Goal: Information Seeking & Learning: Learn about a topic

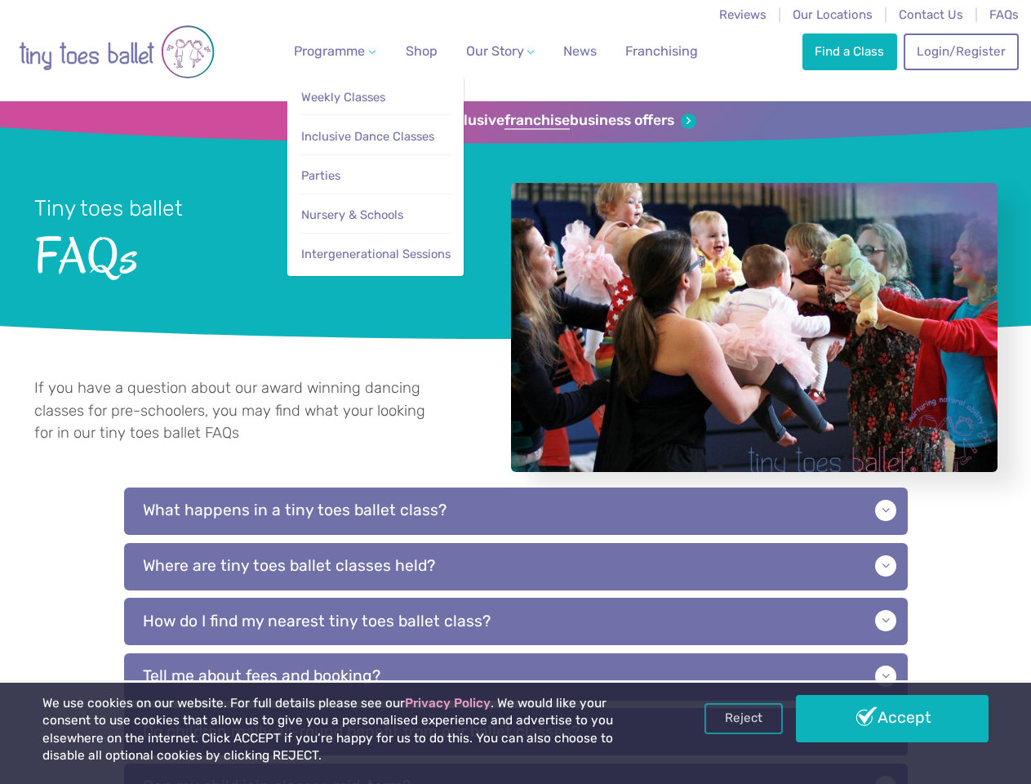
click at [331, 51] on span "Programme" at bounding box center [329, 51] width 71 height 16
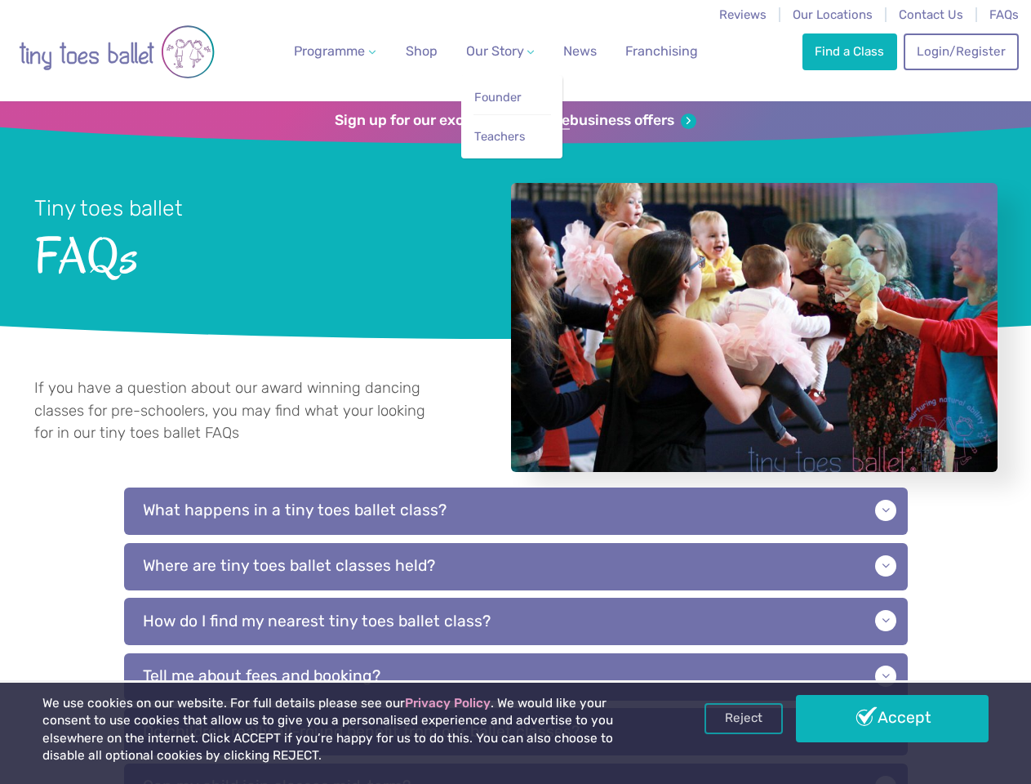
click at [486, 51] on span "Our Story" at bounding box center [495, 51] width 58 height 16
click at [515, 121] on li "Teachers" at bounding box center [512, 132] width 78 height 37
click at [516, 529] on p "What happens in a tiny toes ballet class?" at bounding box center [516, 510] width 784 height 47
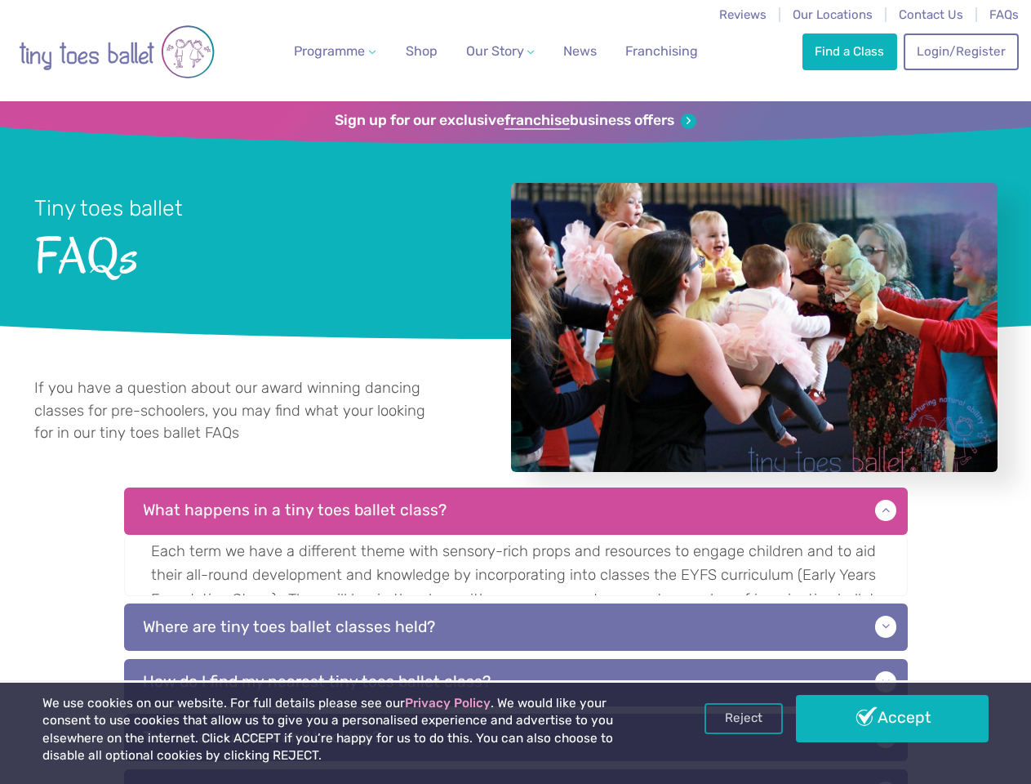
click at [516, 584] on p "Each term we have a different theme with sensory-rich props and resources to en…" at bounding box center [516, 565] width 784 height 61
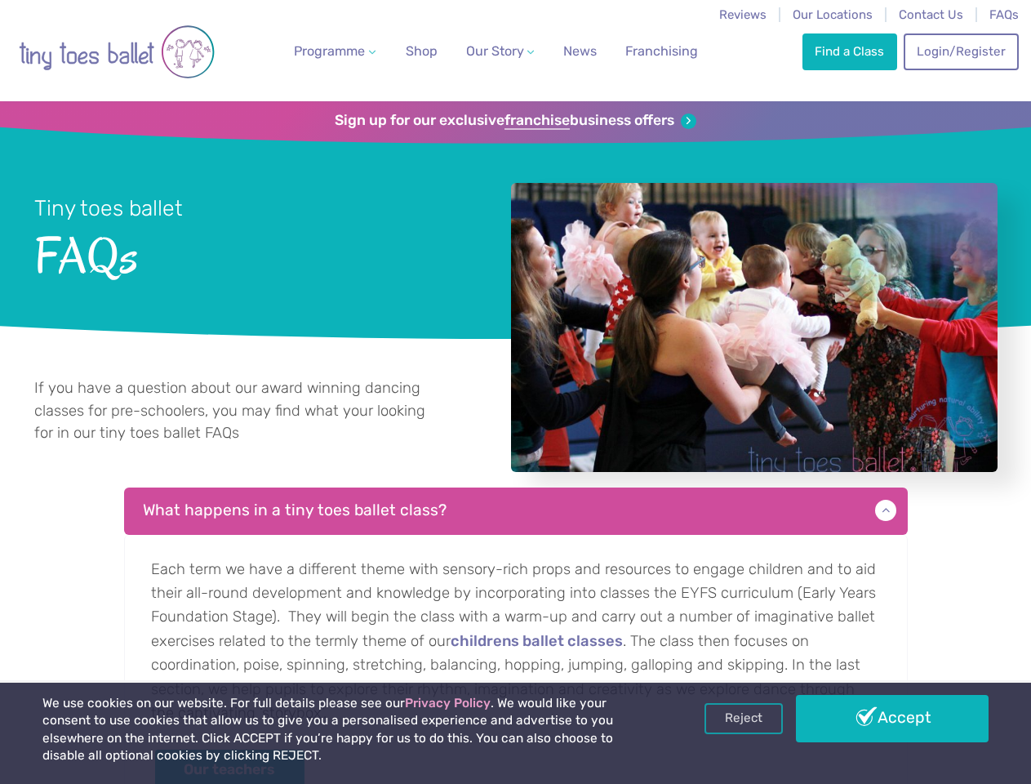
click at [516, 639] on p "Each term we have a different theme with sensory-rich props and resources to en…" at bounding box center [516, 676] width 784 height 282
click at [744, 718] on link "Reject" at bounding box center [743, 718] width 78 height 31
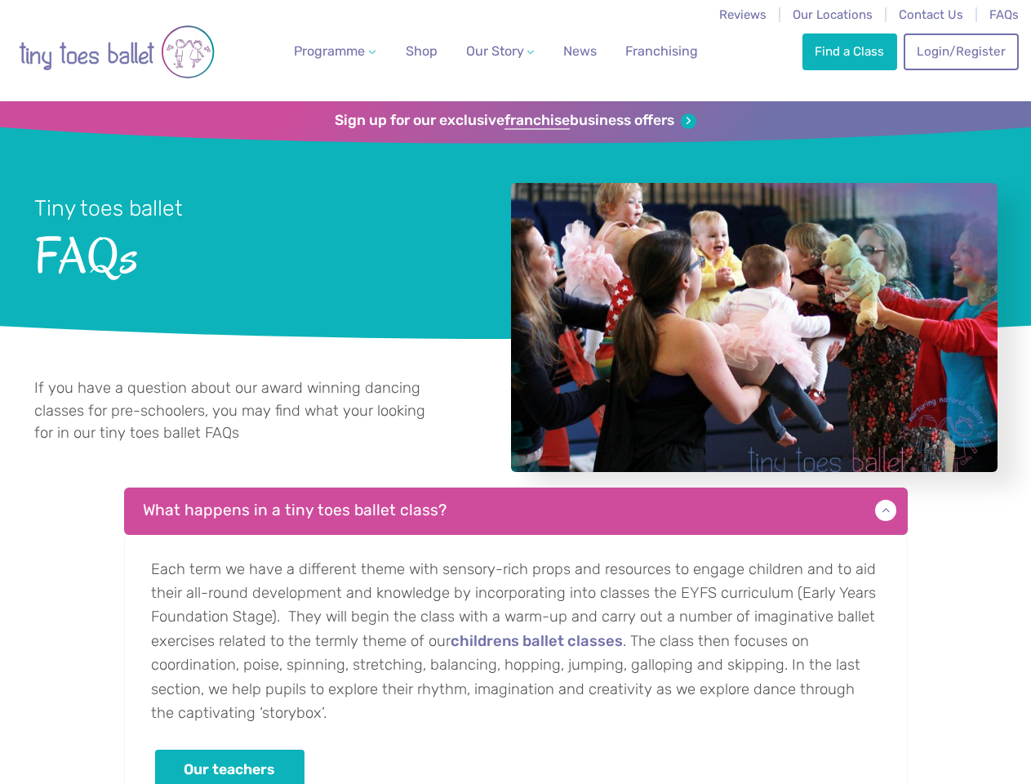
click at [892, 718] on p "Each term we have a different theme with sensory-rich props and resources to en…" at bounding box center [516, 676] width 784 height 282
